Goal: Book appointment/travel/reservation

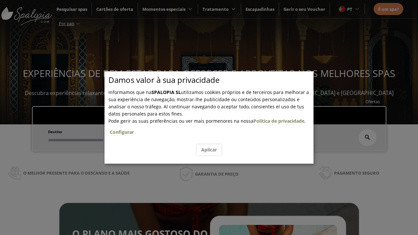
scroll to position [111, 0]
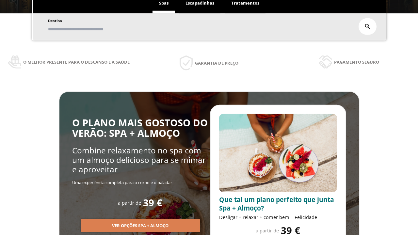
click at [200, 6] on span "Escapadinhas" at bounding box center [200, 3] width 29 height 6
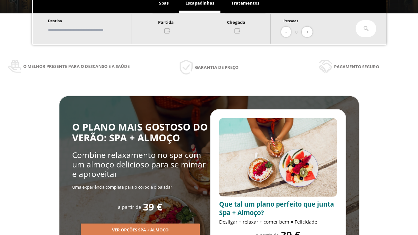
scroll to position [0, 0]
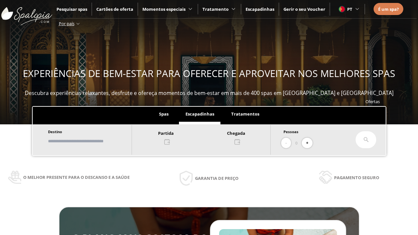
click at [92, 141] on input "text" at bounding box center [86, 141] width 81 height 11
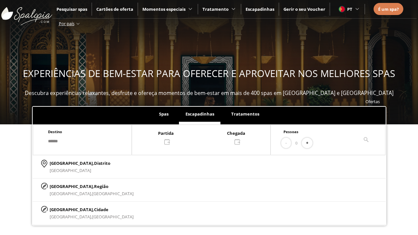
type input "******"
click at [65, 210] on p "[GEOGRAPHIC_DATA], Cidade" at bounding box center [92, 209] width 84 height 7
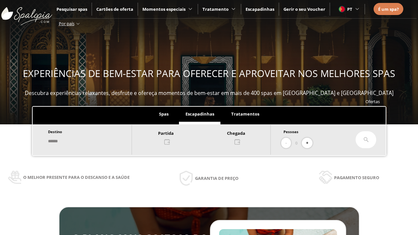
click at [208, 137] on div at bounding box center [201, 137] width 139 height 16
click at [214, 57] on div "1" at bounding box center [207, 62] width 11 height 11
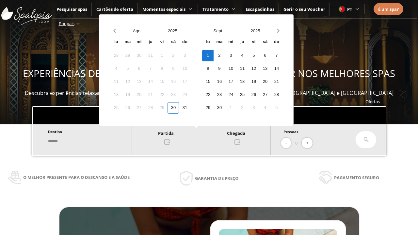
click at [225, 56] on div "2" at bounding box center [219, 55] width 11 height 11
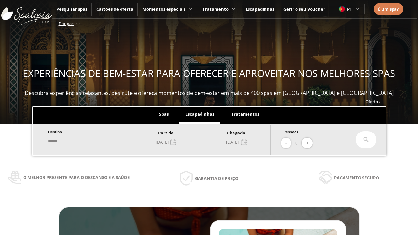
click at [310, 143] on button "+" at bounding box center [307, 143] width 11 height 11
